Goal: Task Accomplishment & Management: Manage account settings

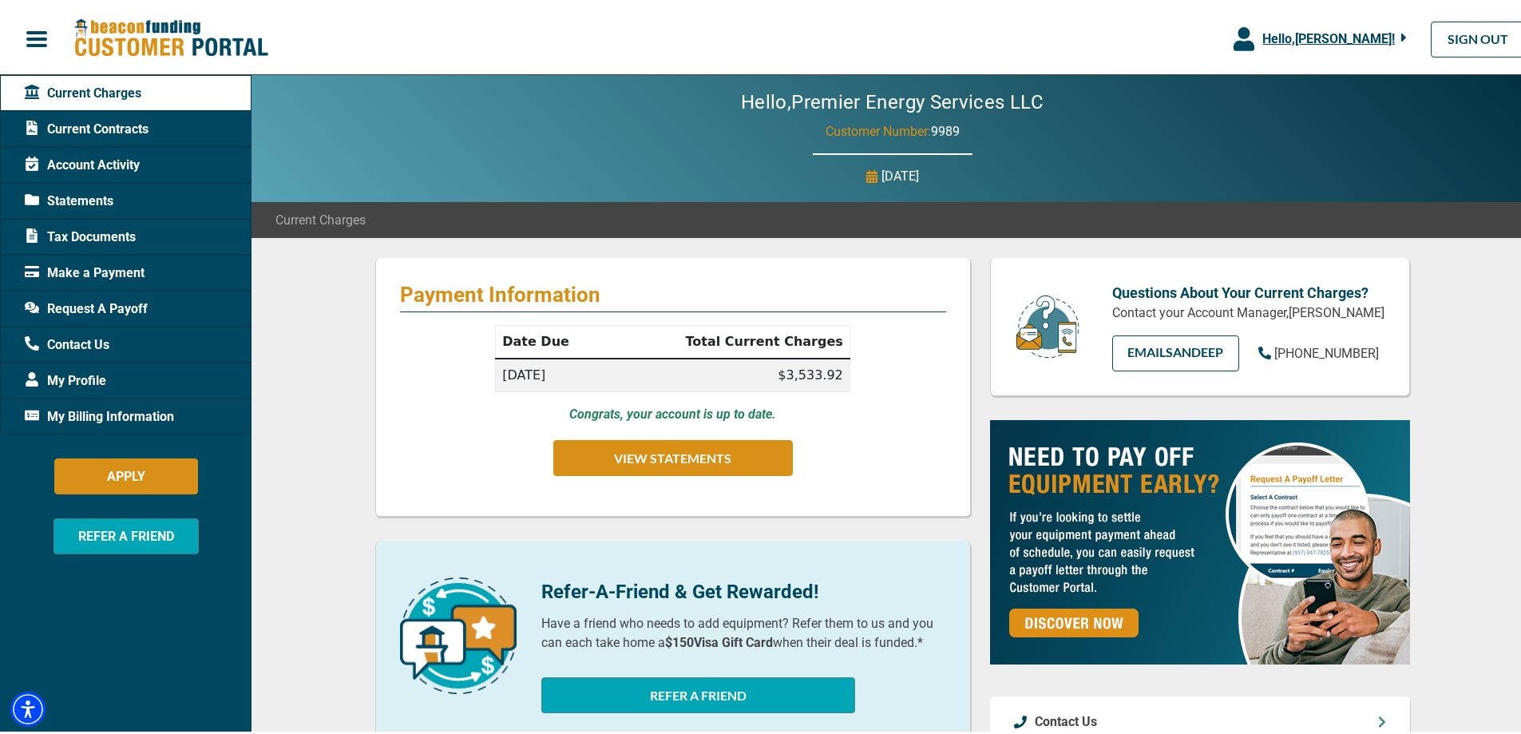
click at [107, 265] on span "Make a Payment" at bounding box center [85, 269] width 120 height 19
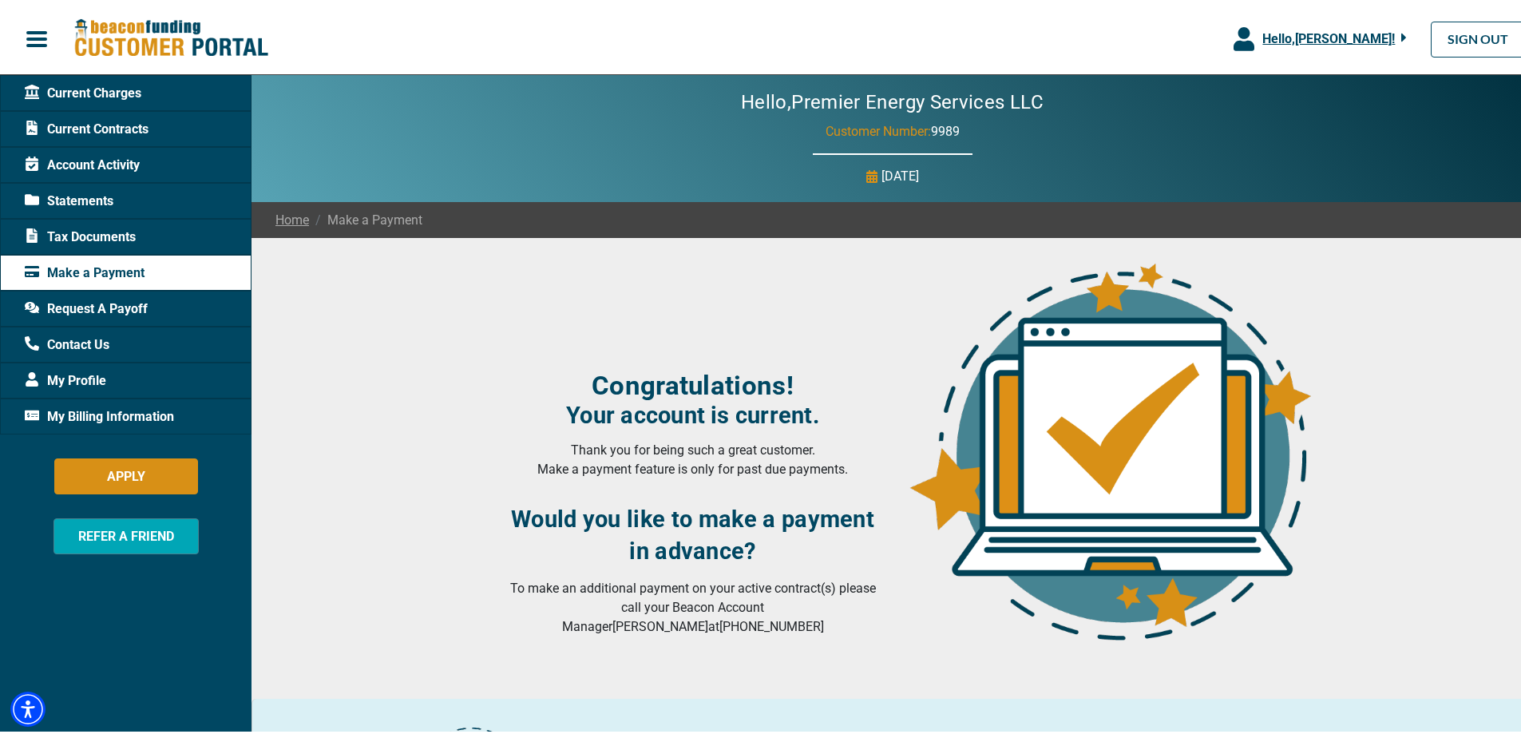
click at [86, 162] on span "Account Activity" at bounding box center [82, 162] width 115 height 19
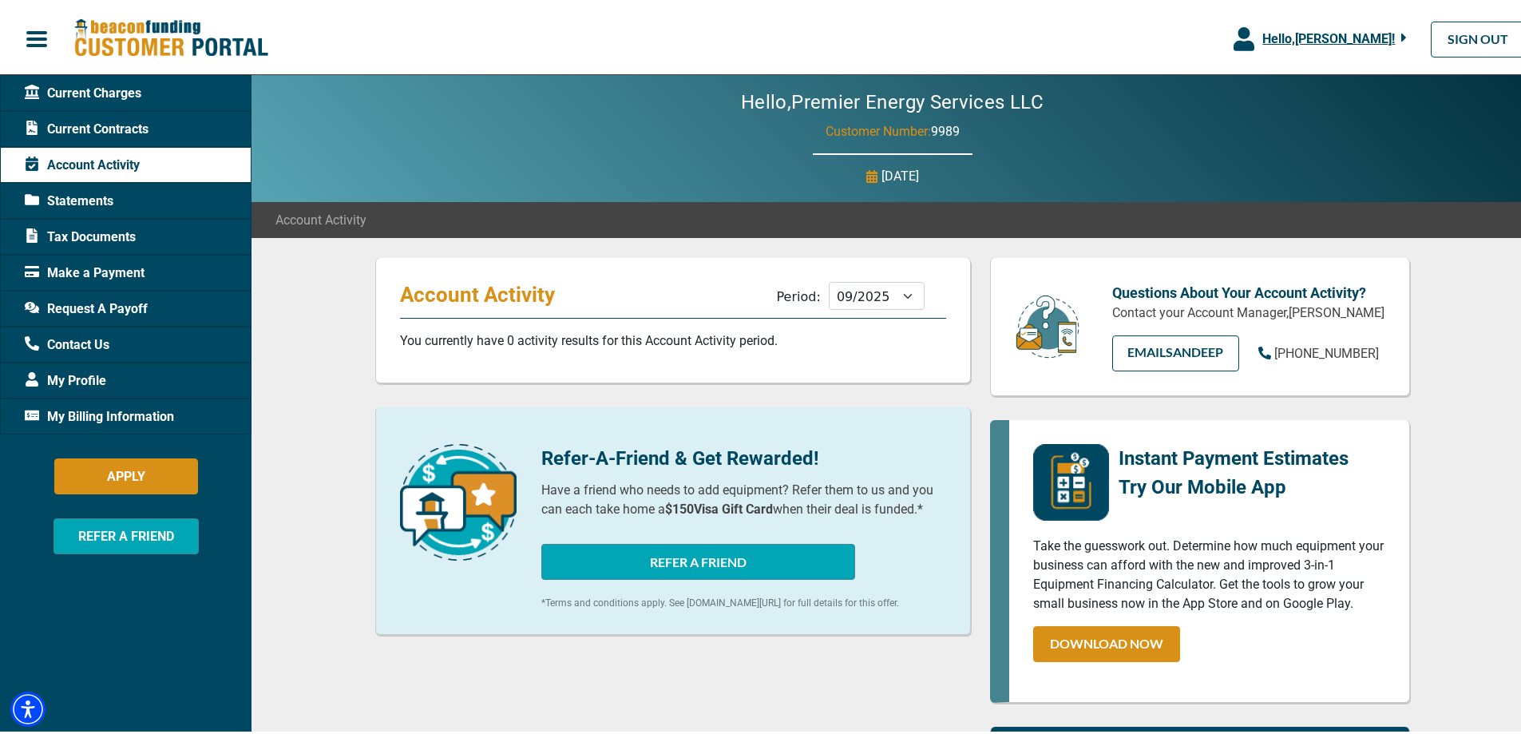
click at [102, 408] on span "My Billing Information" at bounding box center [99, 413] width 149 height 19
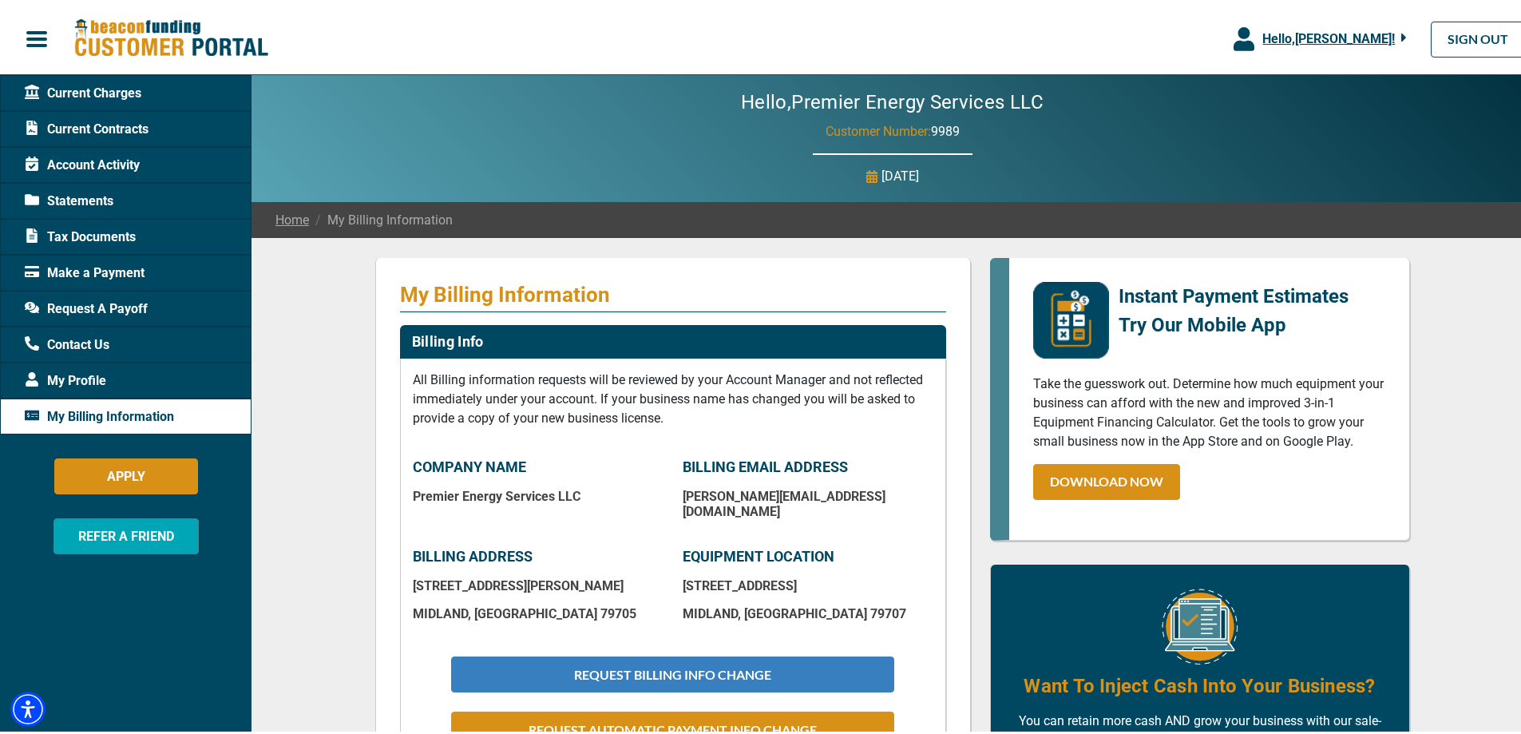
scroll to position [80, 0]
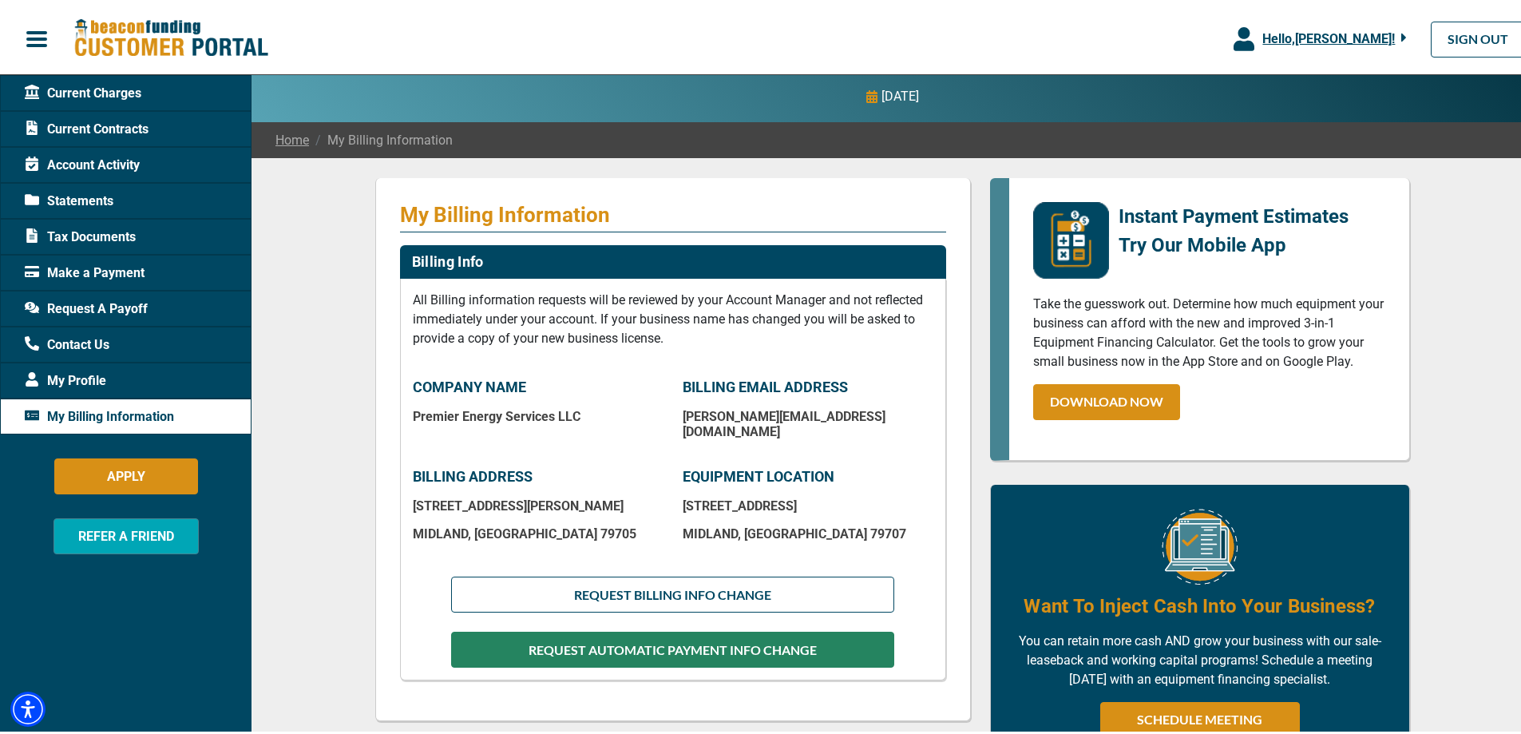
click at [699, 640] on button "REQUEST AUTOMATIC PAYMENT INFO CHANGE" at bounding box center [672, 646] width 442 height 36
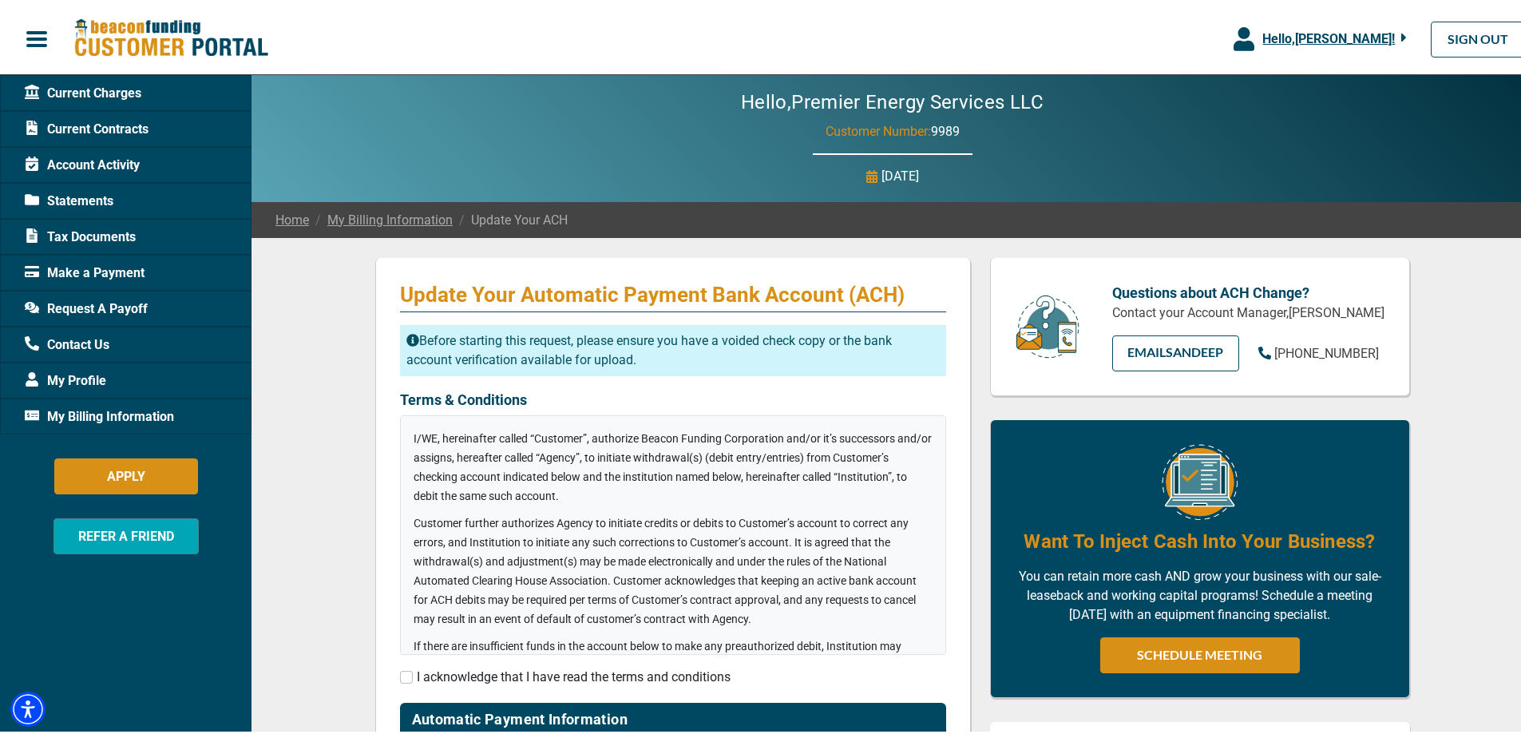
checkbox input "true"
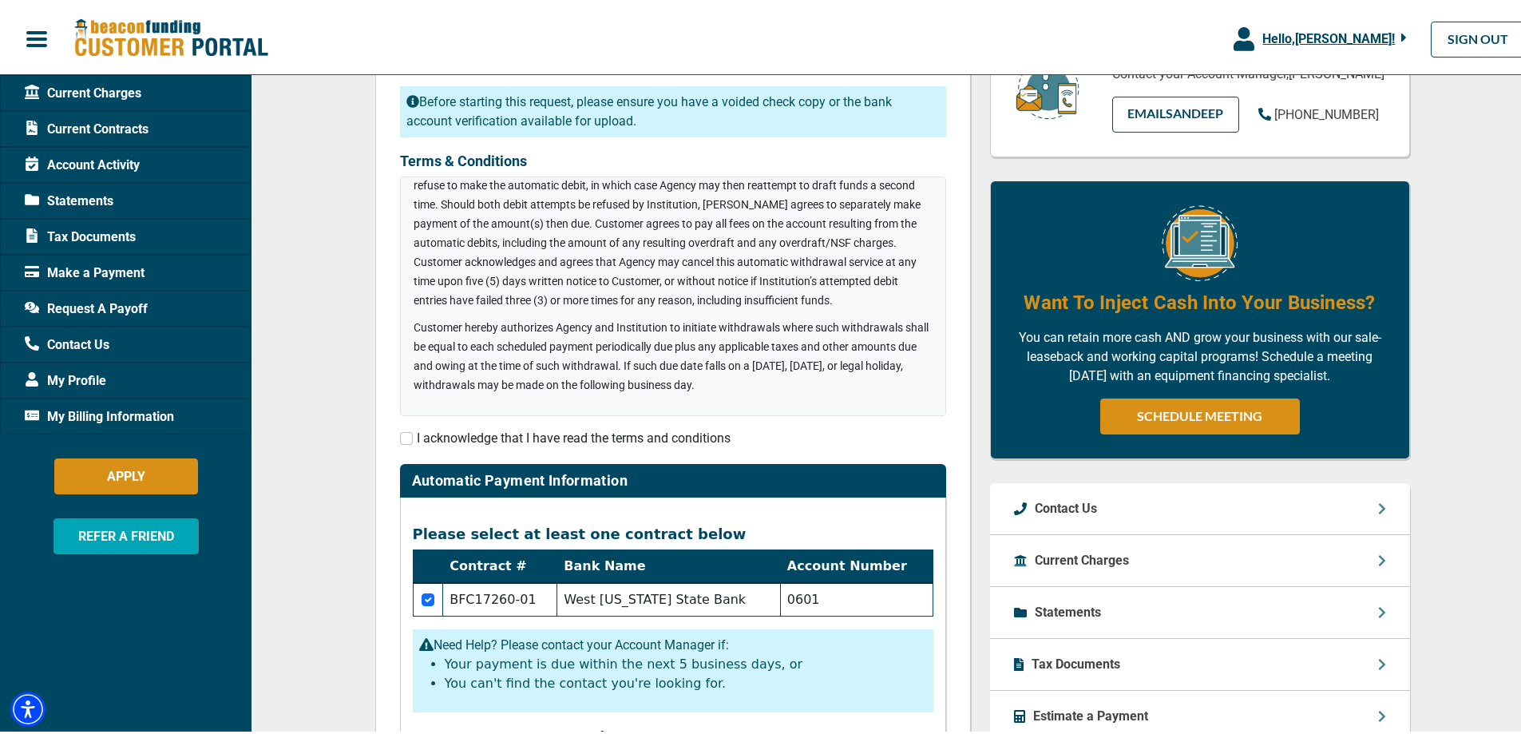
scroll to position [240, 0]
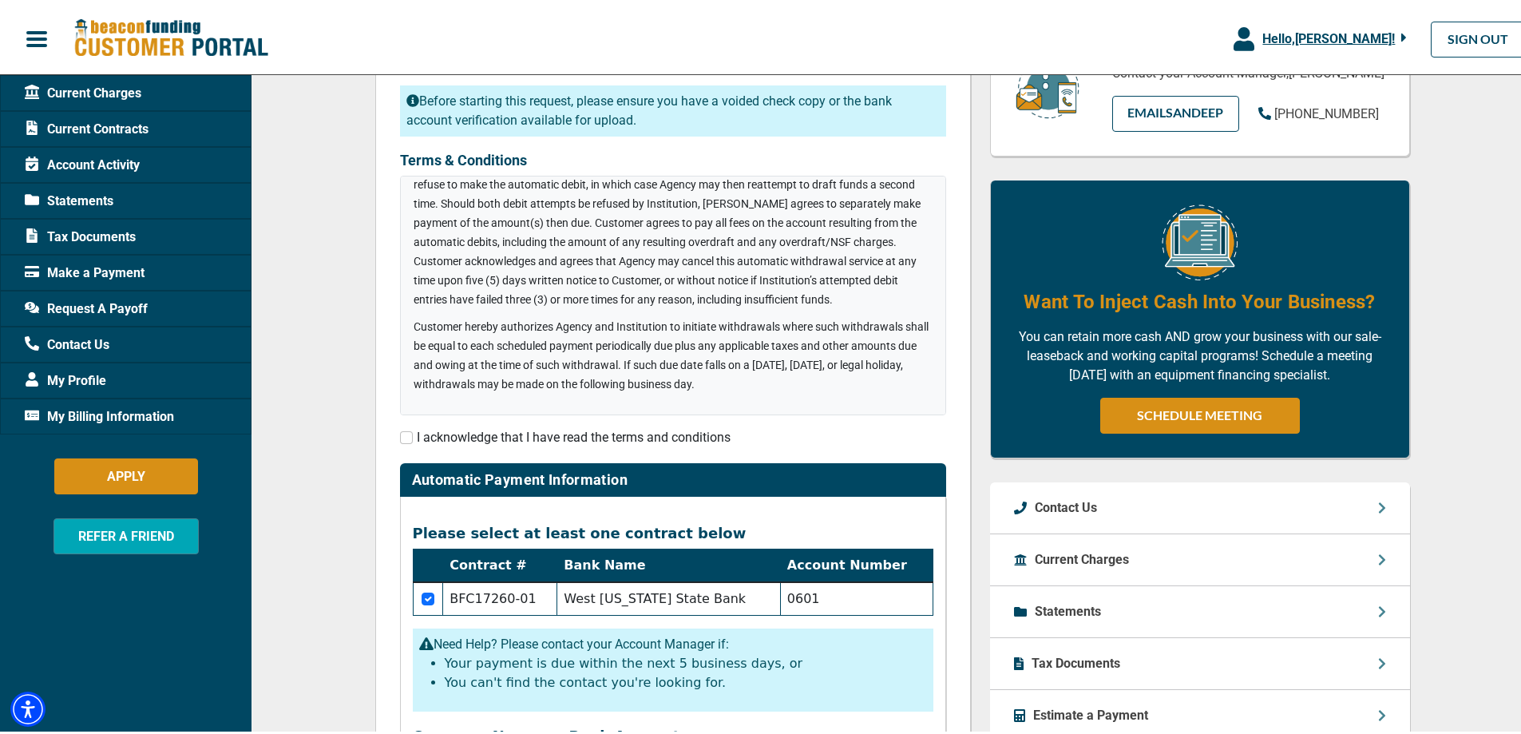
click at [406, 433] on div "I acknowledge that I have read the terms and conditions" at bounding box center [673, 434] width 546 height 19
click at [408, 437] on div "I acknowledge that I have read the terms and conditions" at bounding box center [673, 434] width 546 height 19
click at [402, 430] on input "checkbox" at bounding box center [406, 434] width 13 height 13
checkbox input "true"
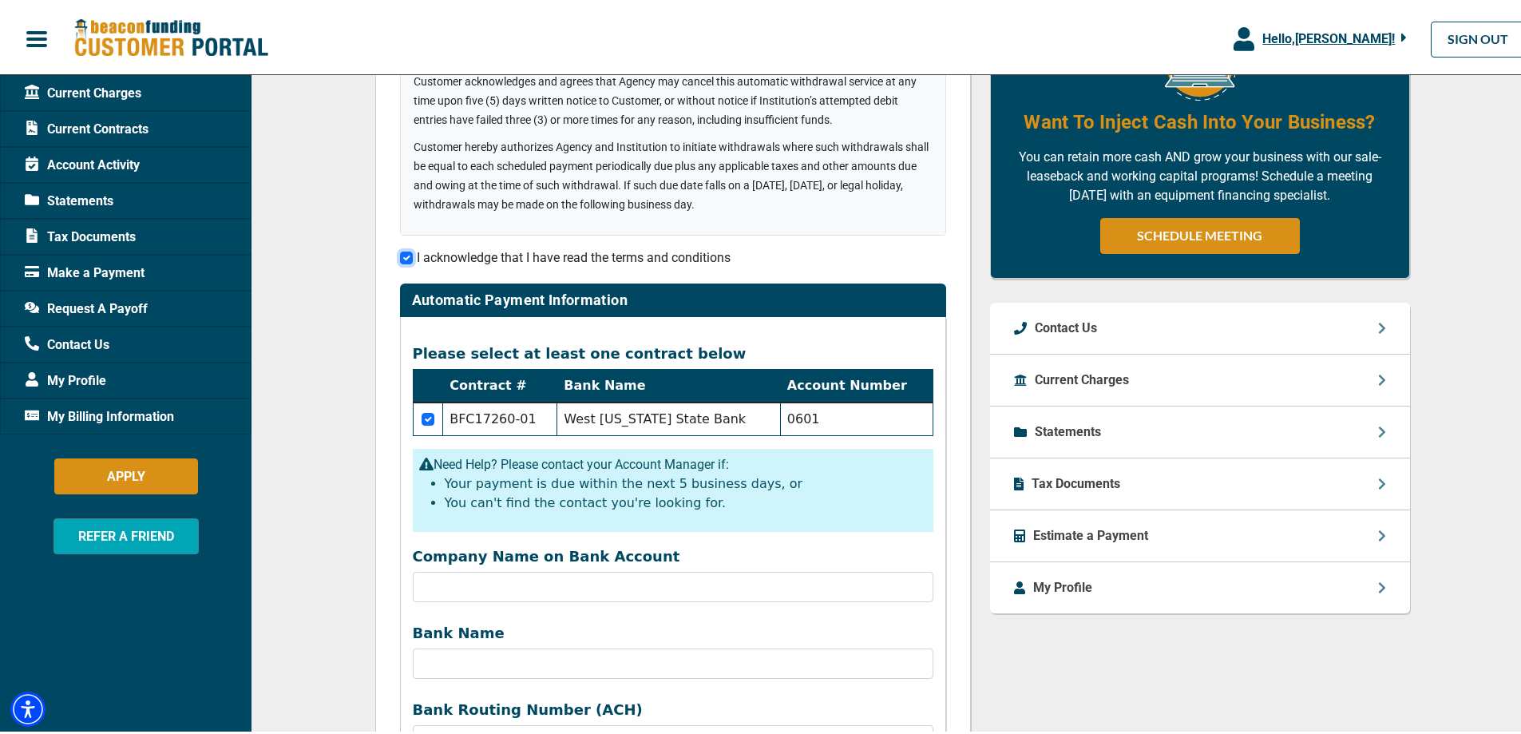
scroll to position [160, 0]
